Goal: Task Accomplishment & Management: Use online tool/utility

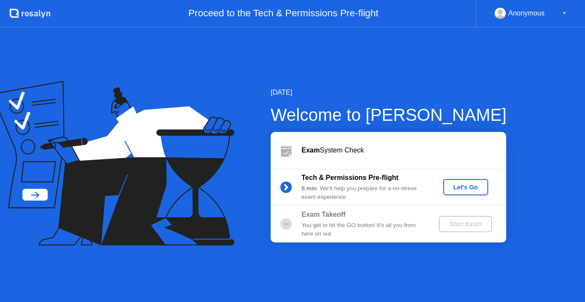
click at [452, 190] on div "Let's Go" at bounding box center [466, 187] width 38 height 7
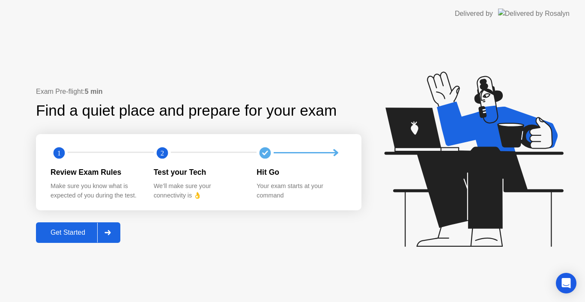
click at [84, 234] on div "Get Started" at bounding box center [68, 233] width 59 height 8
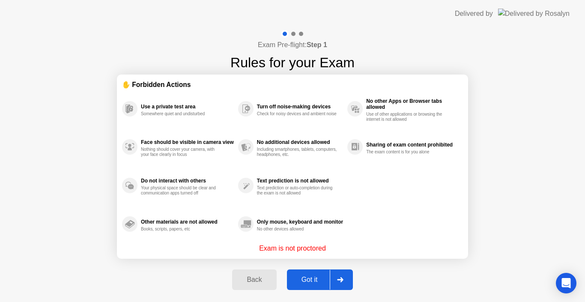
click at [301, 273] on button "Got it" at bounding box center [320, 279] width 66 height 21
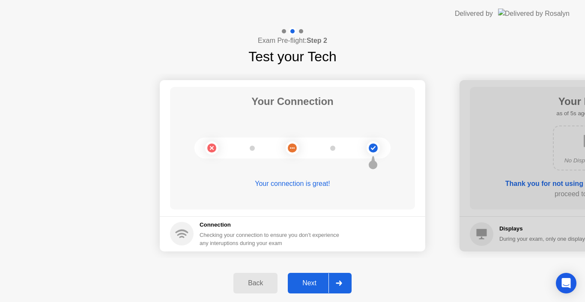
drag, startPoint x: 314, startPoint y: 294, endPoint x: 312, endPoint y: 283, distance: 10.8
click at [312, 283] on div "Back Next" at bounding box center [292, 283] width 585 height 38
click at [312, 283] on div "Next" at bounding box center [309, 283] width 38 height 8
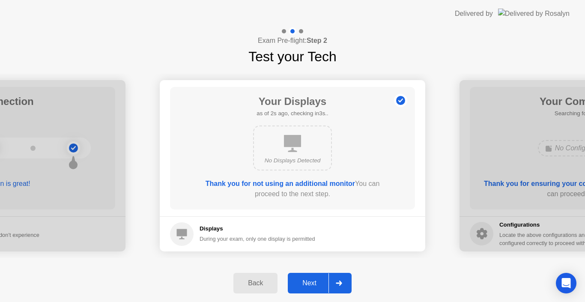
click at [312, 283] on div "Next" at bounding box center [309, 283] width 38 height 8
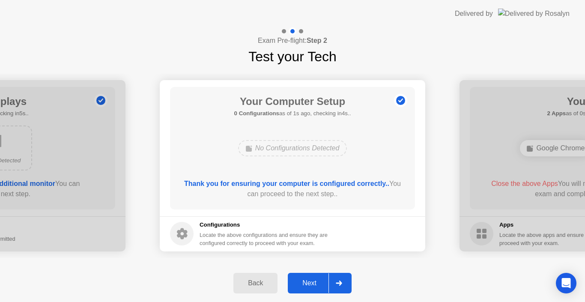
click at [312, 283] on div "Next" at bounding box center [309, 283] width 38 height 8
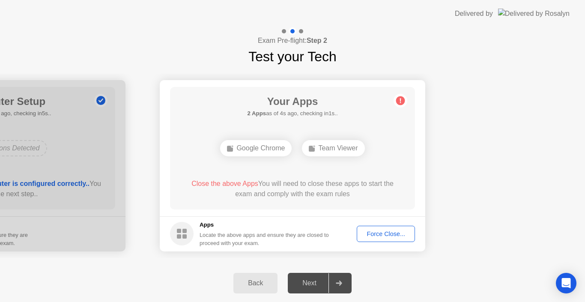
click at [317, 206] on div "Your Apps 2 Apps as of 4s ago, checking in1s.. Google Chrome Team Viewer Close …" at bounding box center [292, 148] width 245 height 122
click at [374, 229] on button "Force Close..." at bounding box center [386, 234] width 58 height 16
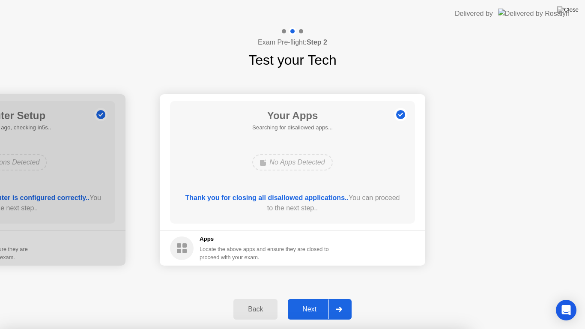
click at [313, 301] on div "Next" at bounding box center [309, 309] width 38 height 8
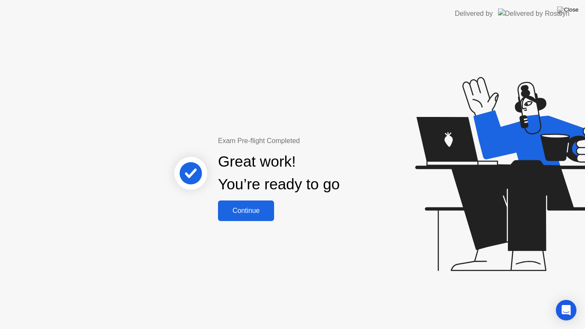
click at [256, 213] on div "Continue" at bounding box center [246, 211] width 51 height 8
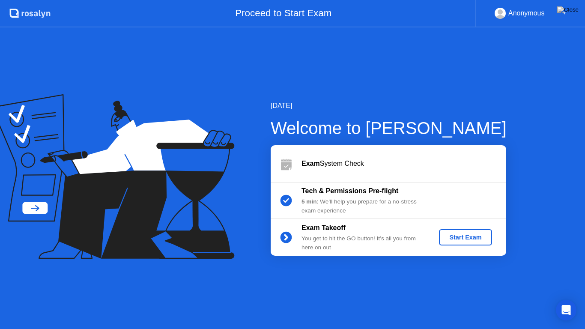
click at [457, 235] on div "Start Exam" at bounding box center [465, 237] width 46 height 7
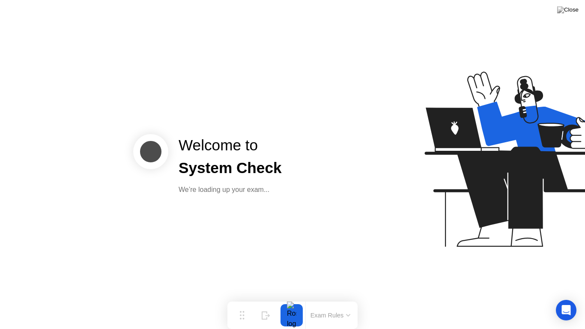
click at [327, 301] on button "Exam Rules" at bounding box center [330, 315] width 45 height 8
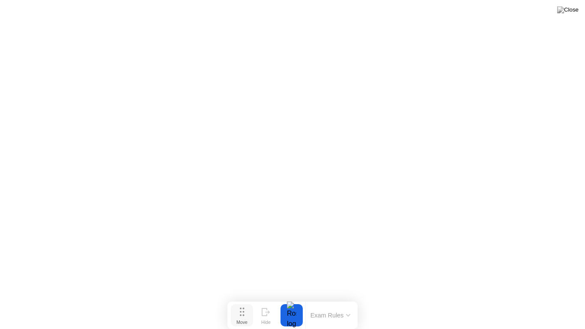
click at [242, 301] on div "Move" at bounding box center [241, 321] width 11 height 5
click at [567, 15] on button at bounding box center [568, 9] width 26 height 11
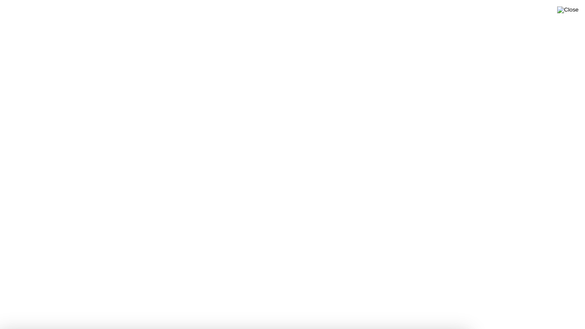
click at [575, 12] on img at bounding box center [567, 9] width 21 height 7
